Goal: Information Seeking & Learning: Learn about a topic

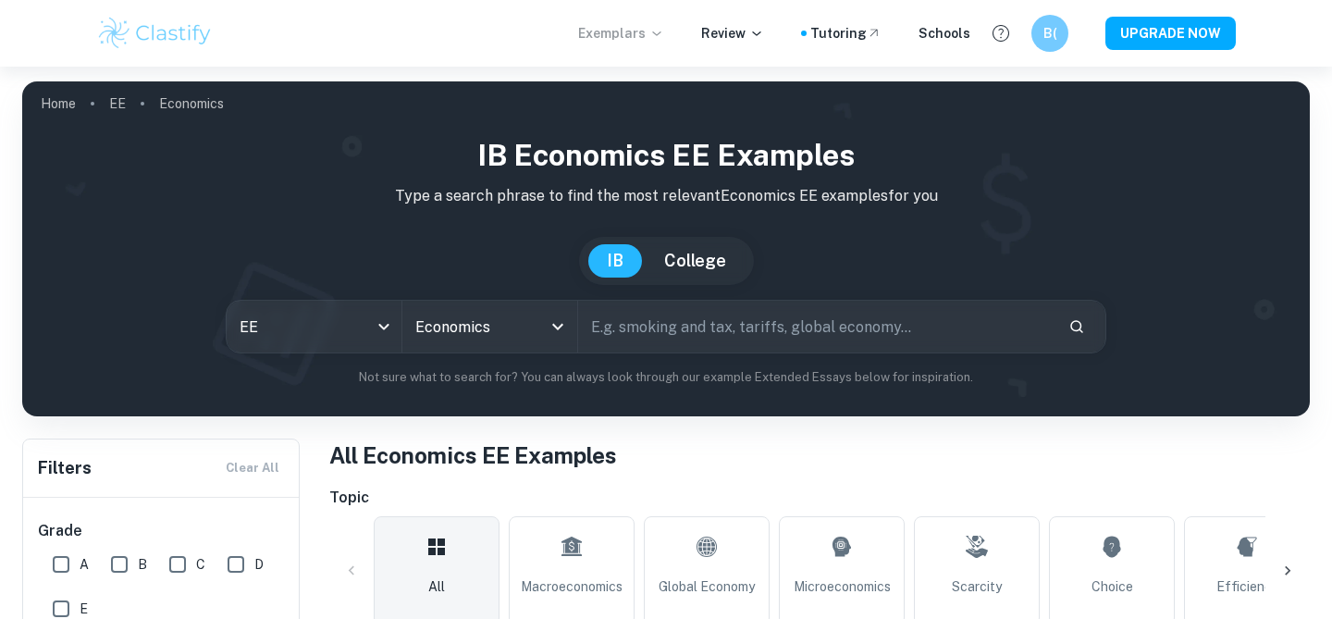
click at [647, 38] on p "Exemplars" at bounding box center [621, 33] width 86 height 20
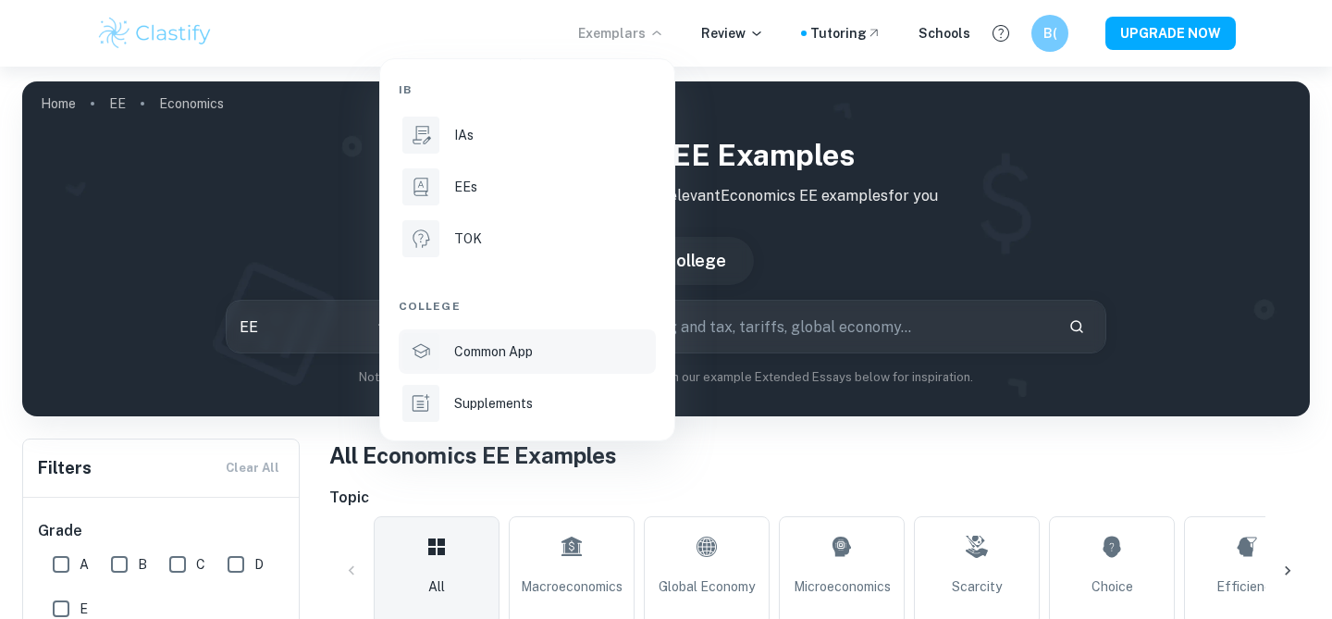
click at [499, 354] on p "Common App" at bounding box center [493, 351] width 79 height 20
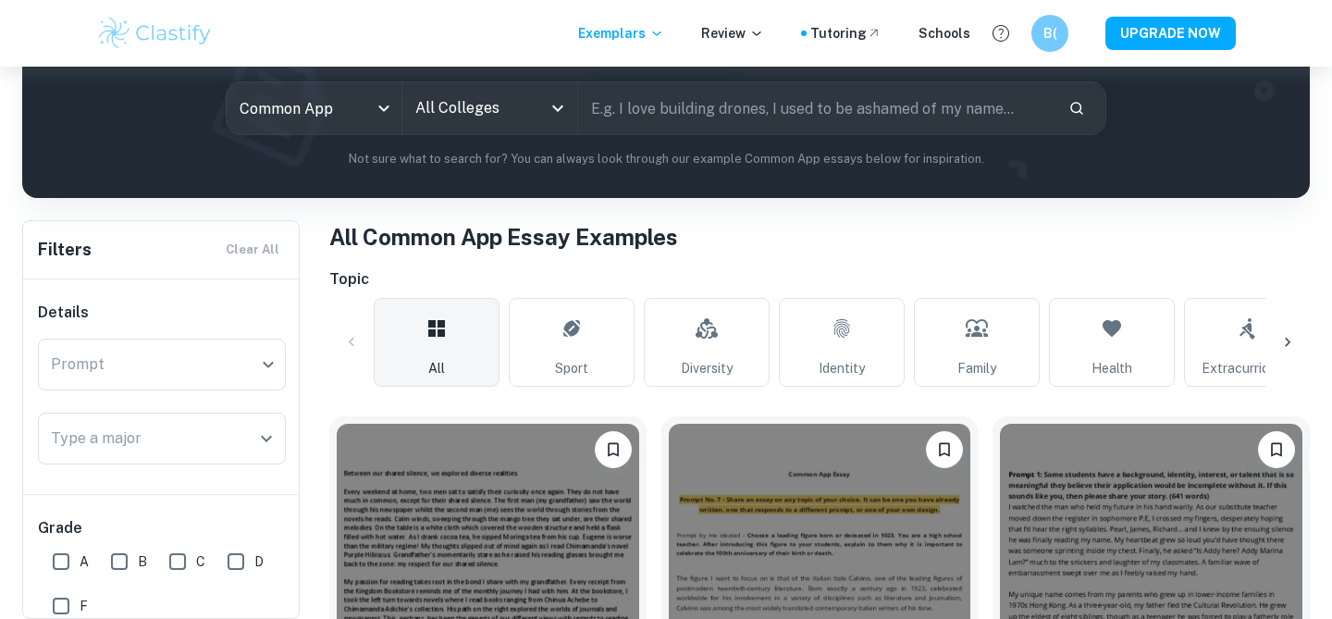
scroll to position [241, 0]
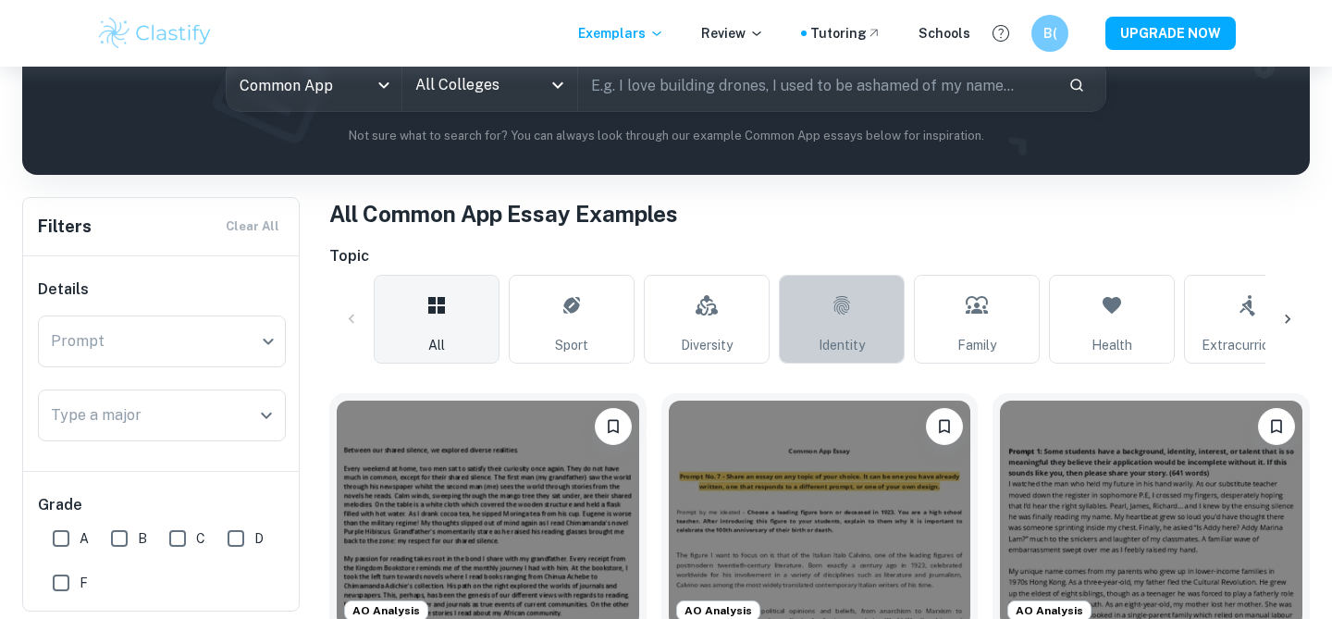
click at [842, 345] on span "Identity" at bounding box center [842, 345] width 46 height 20
type input "Identity"
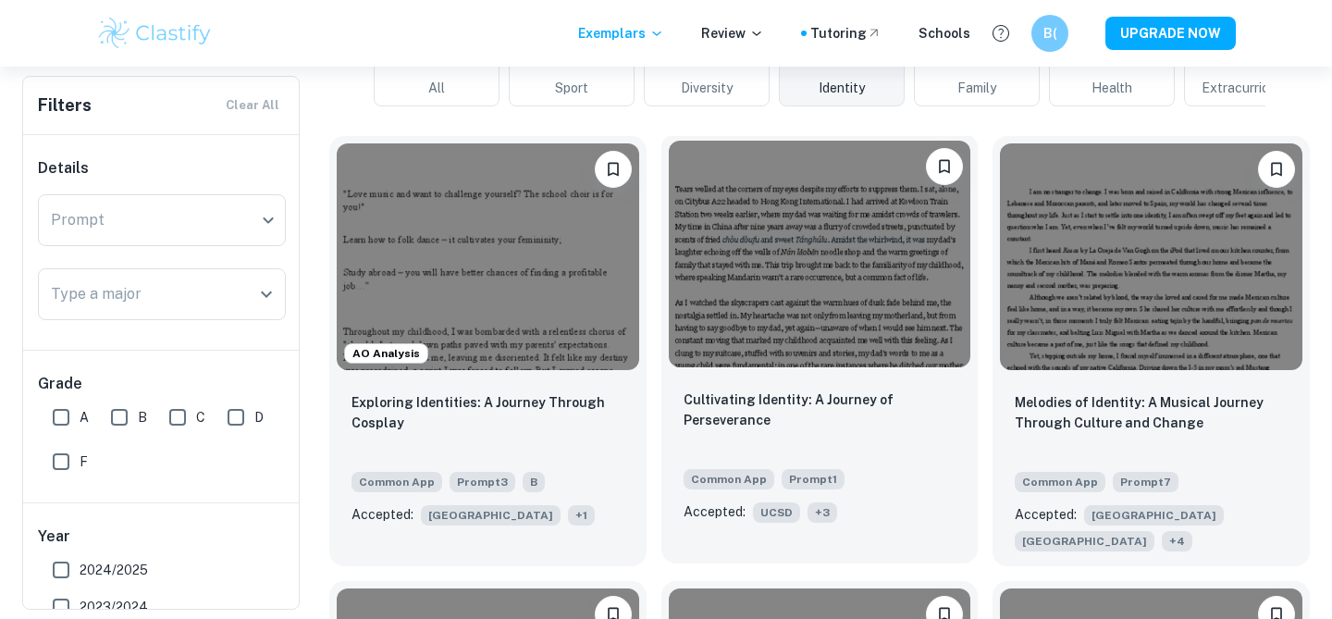
scroll to position [508, 0]
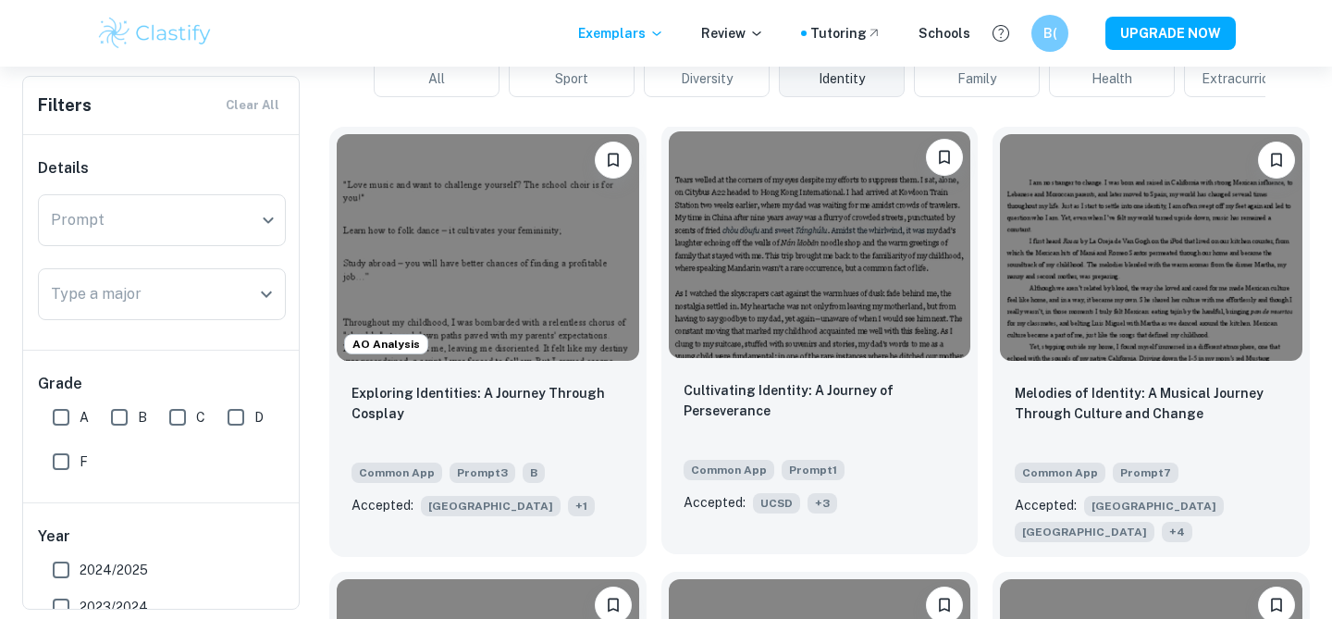
click at [825, 312] on img at bounding box center [820, 244] width 302 height 227
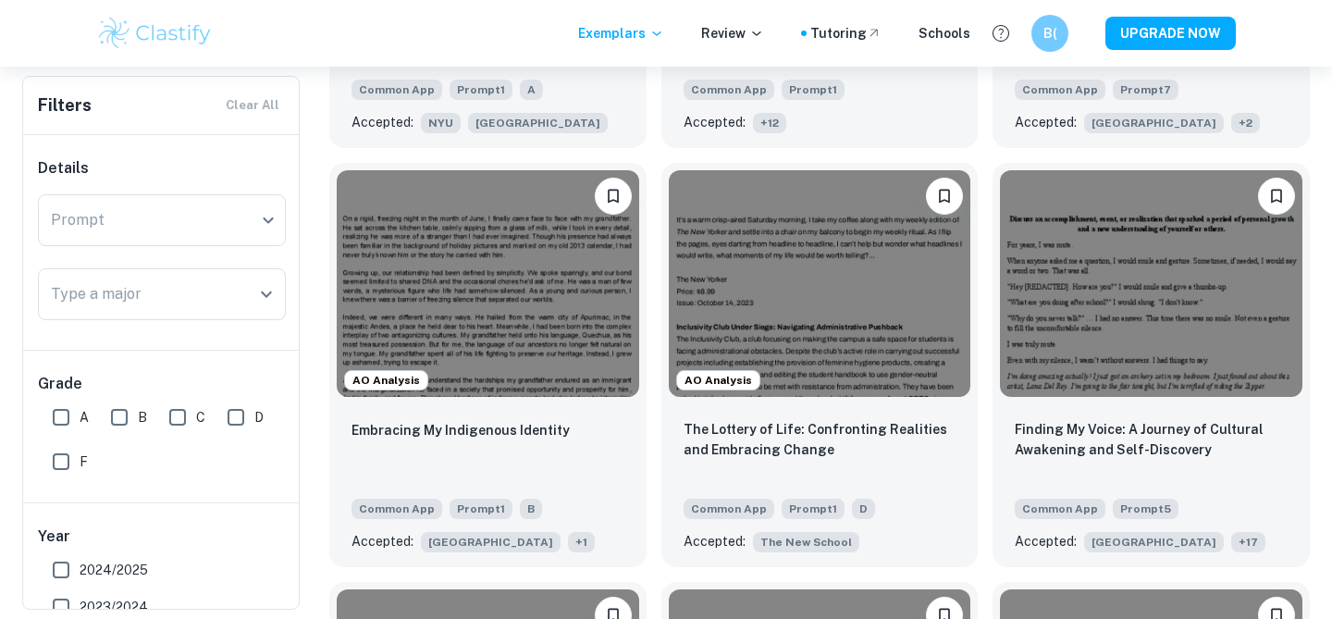
scroll to position [1346, 0]
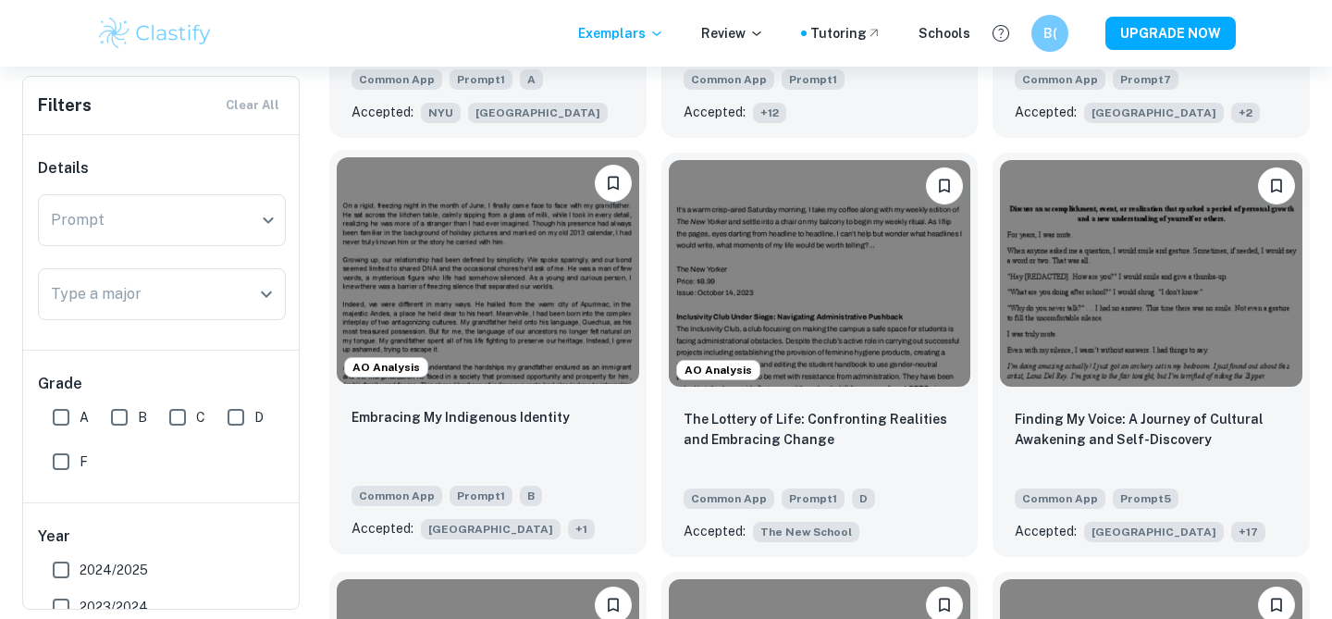
click at [543, 262] on img at bounding box center [488, 270] width 302 height 227
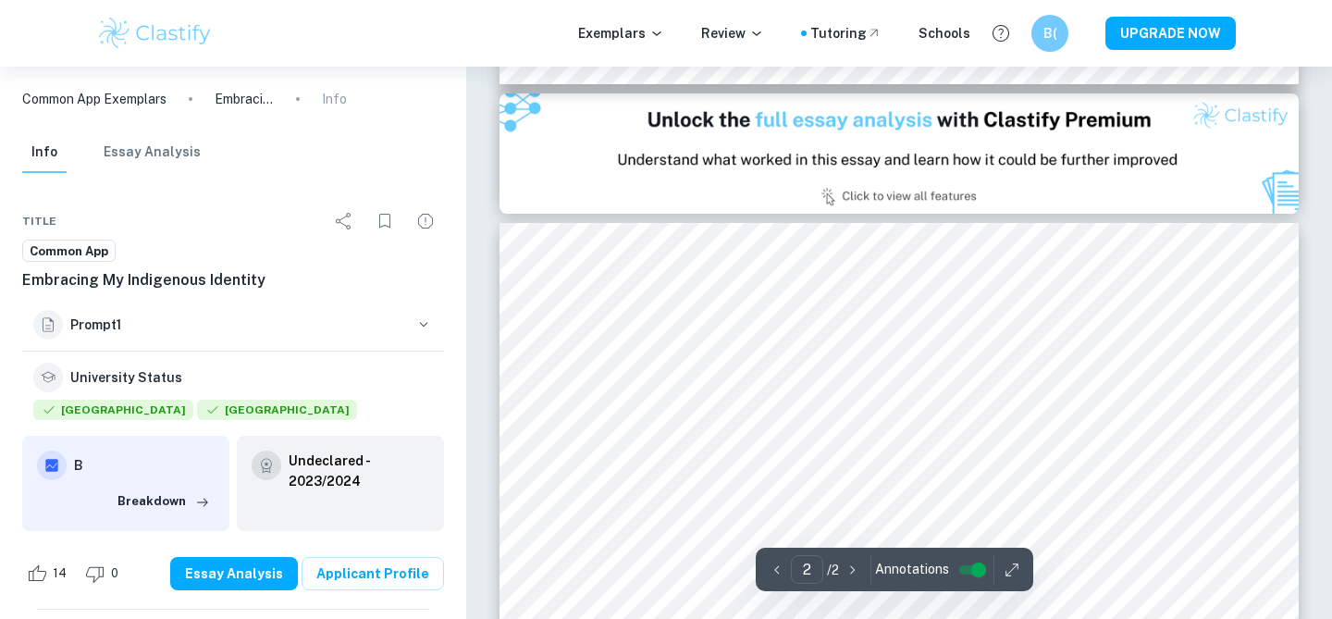
type input "1"
